Goal: Use online tool/utility: Utilize a website feature to perform a specific function

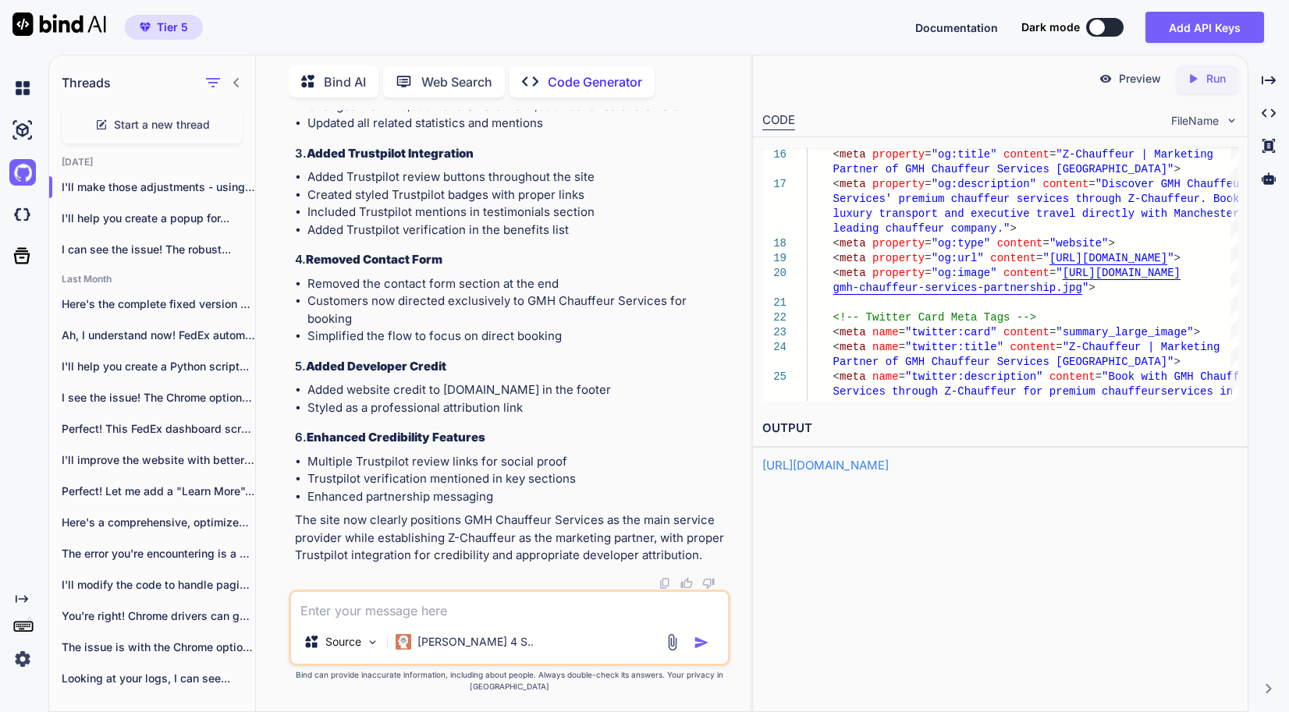
scroll to position [62857, 0]
click at [1201, 82] on icon "Created with Pixso." at bounding box center [1196, 79] width 20 height 14
click at [559, 616] on textarea at bounding box center [509, 606] width 437 height 28
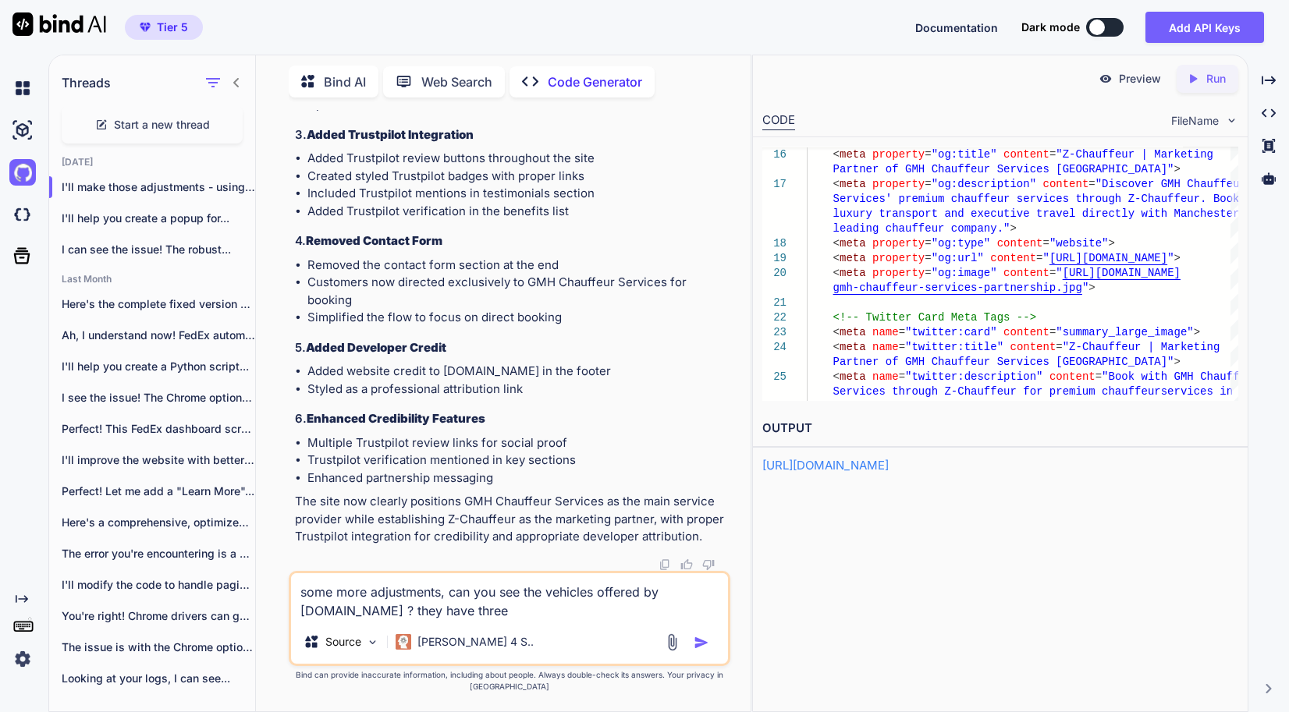
paste textarea "[URL][DOMAIN_NAME]"
paste textarea "E class MERCEDES E-CLASS The E-Class stands out as the ultimate executive chauf…"
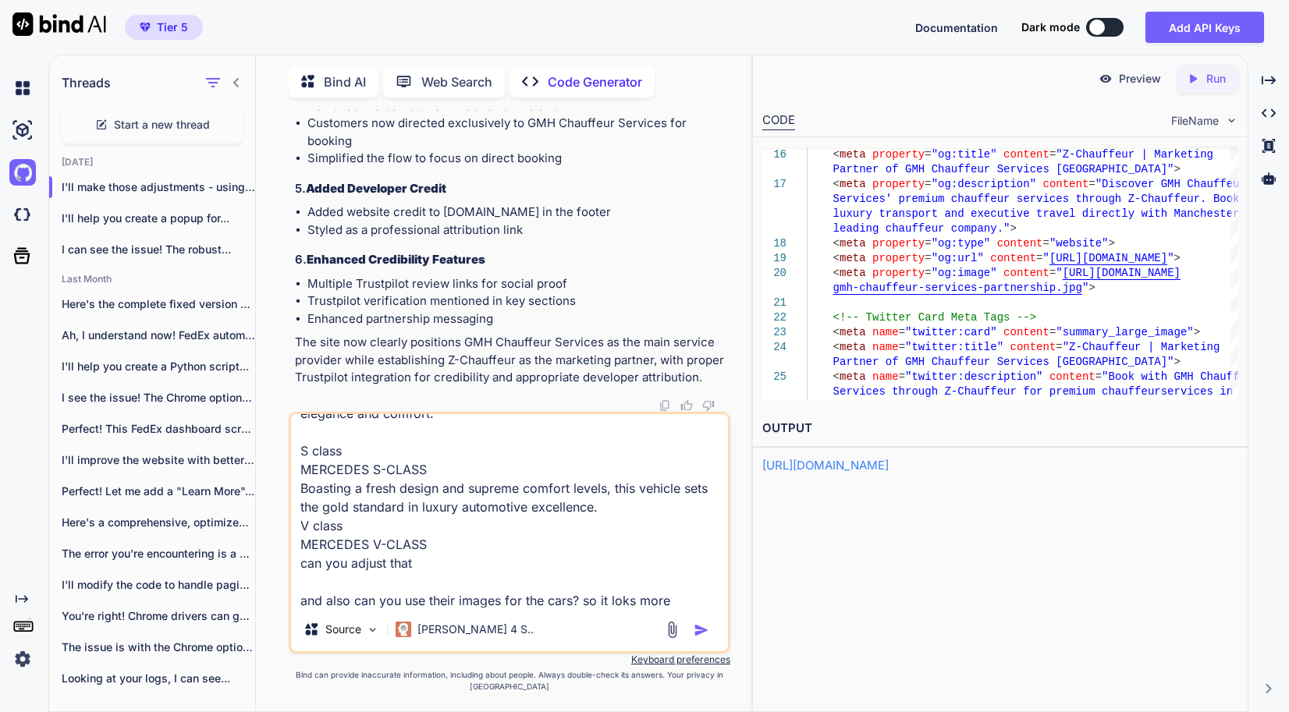
scroll to position [132, 0]
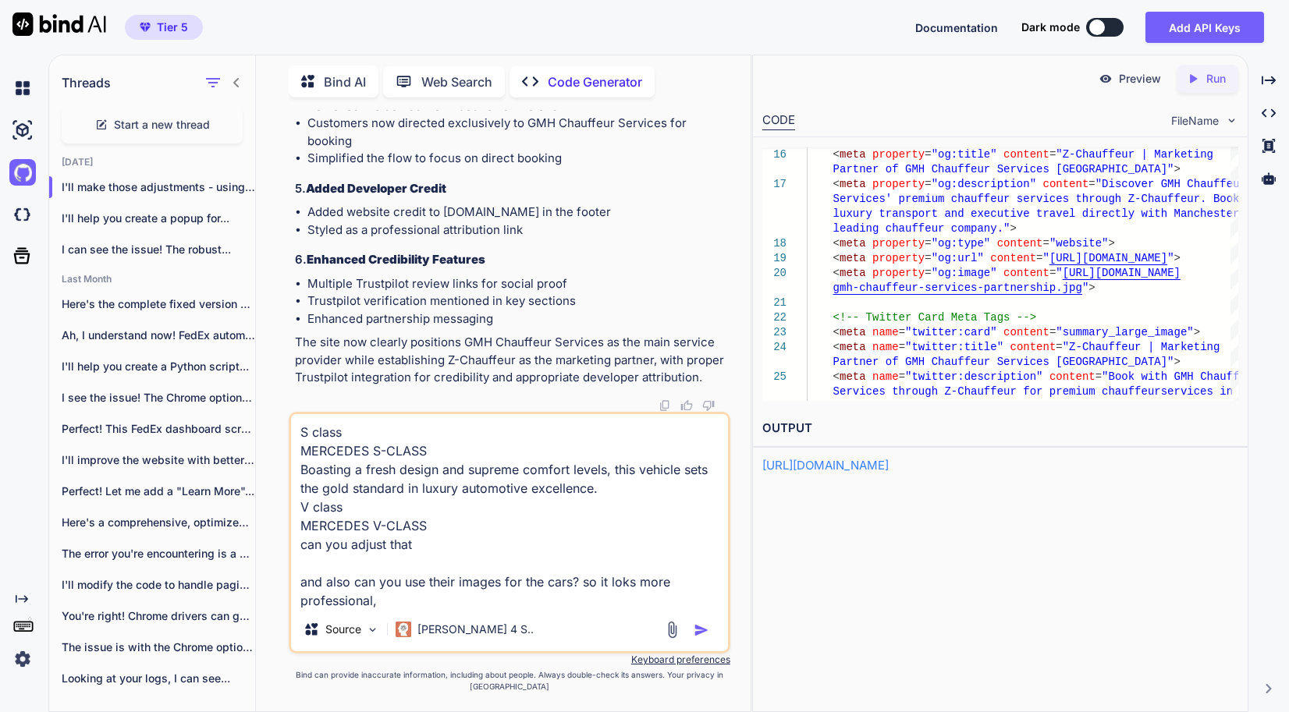
type textarea "some more adjustments, can you see the vehicles offered by [DOMAIN_NAME] ? they…"
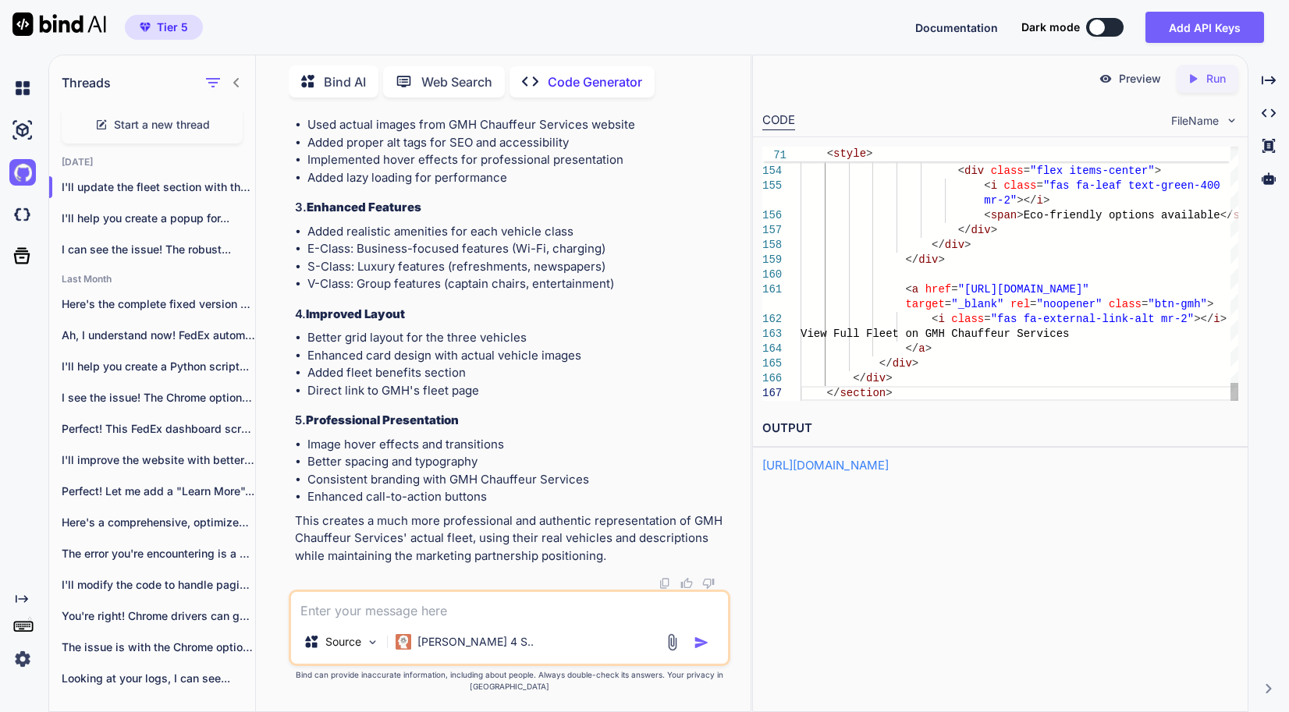
scroll to position [67370, 0]
click at [466, 620] on textarea at bounding box center [509, 606] width 437 height 28
type textarea "update the whole code"
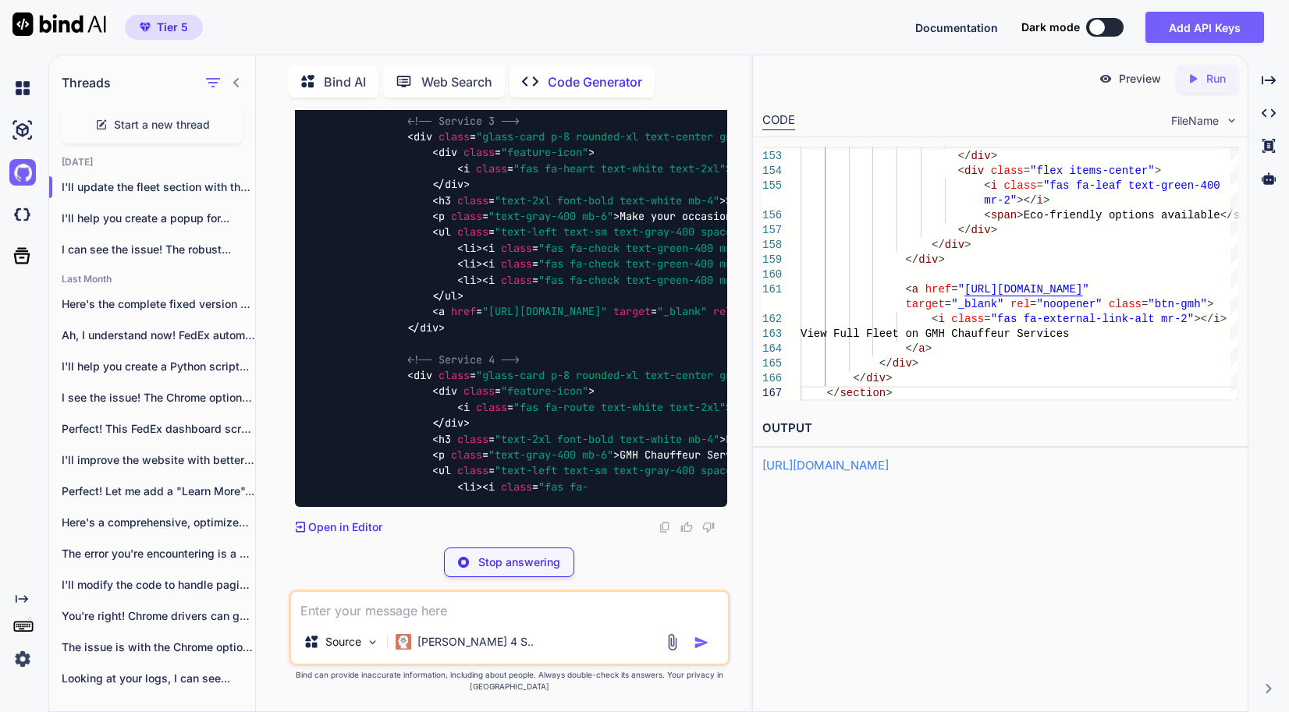
scroll to position [76867, 0]
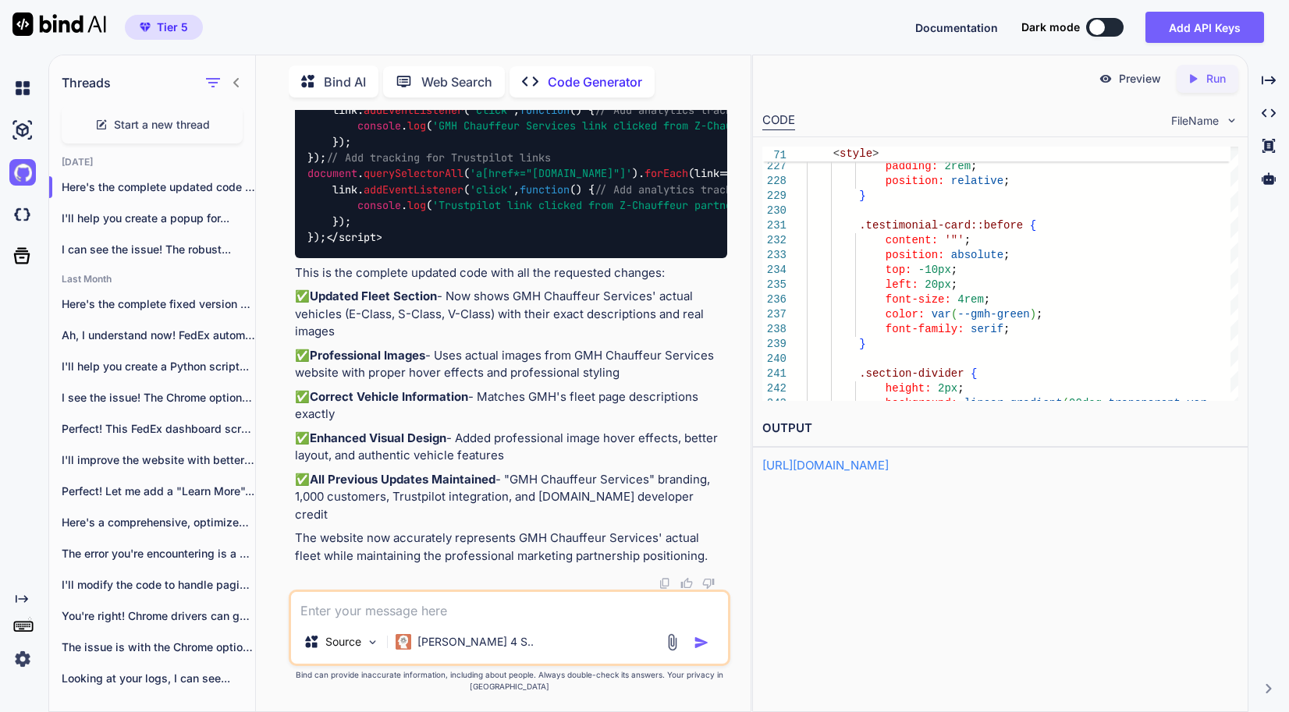
click at [1193, 78] on icon at bounding box center [1193, 78] width 7 height 9
click at [1116, 66] on div "Preview" at bounding box center [1129, 79] width 87 height 28
click at [416, 619] on textarea at bounding box center [509, 606] width 437 height 28
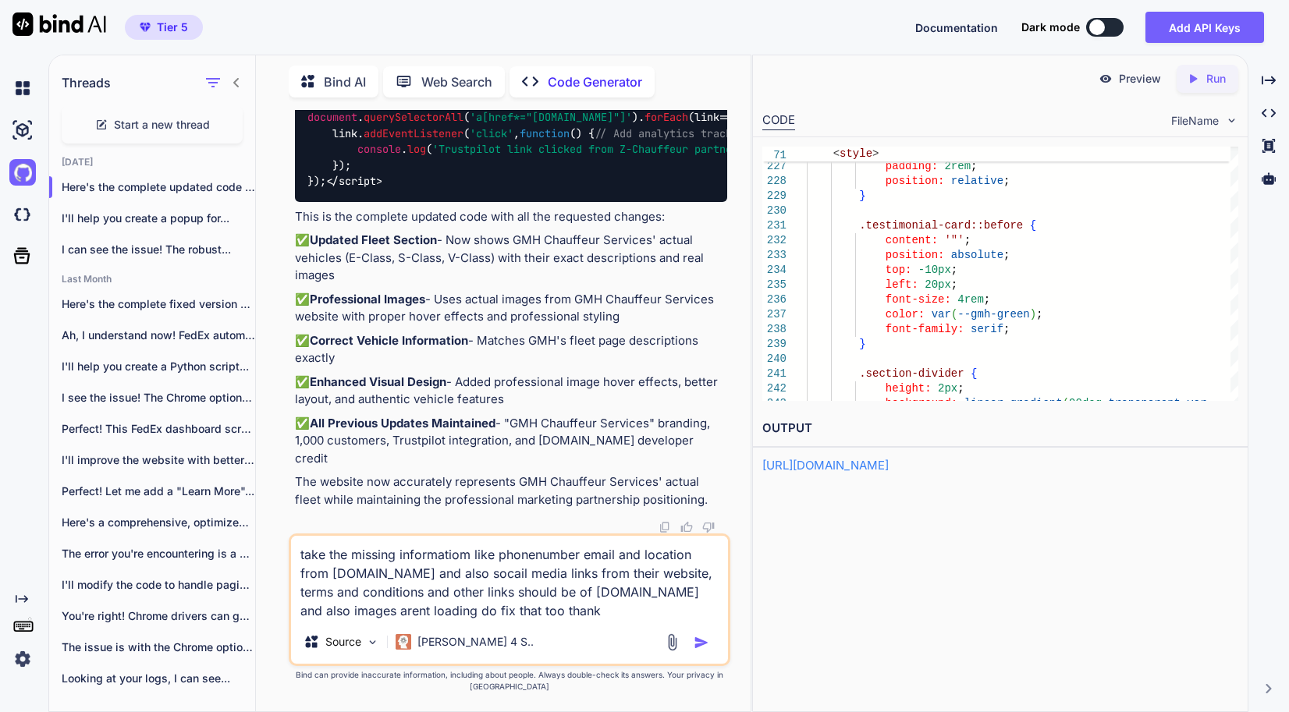
type textarea "take the missing informatiom like phonenumber email and location from [DOMAIN_N…"
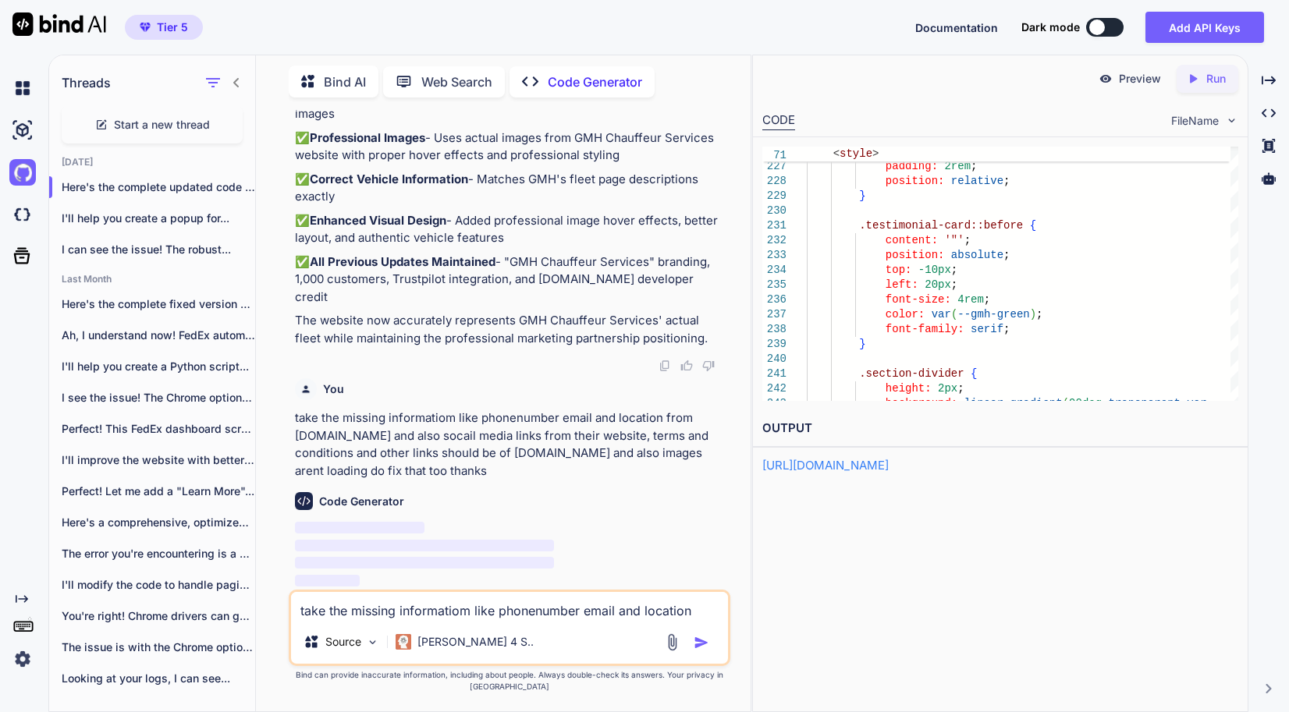
scroll to position [89831, 0]
